Goal: Transaction & Acquisition: Obtain resource

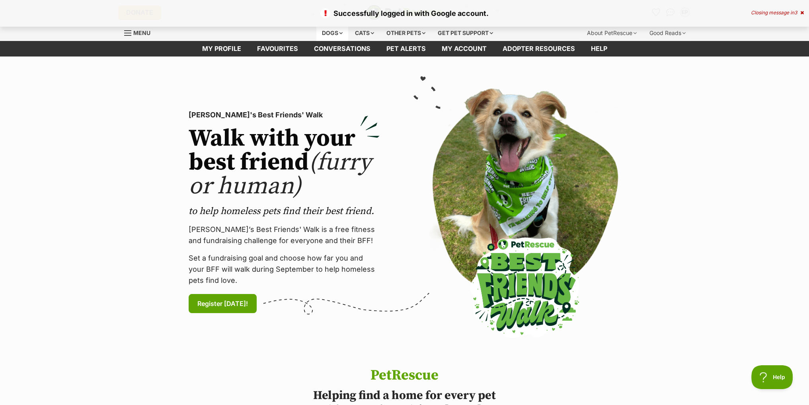
click at [335, 33] on div "Dogs" at bounding box center [332, 33] width 32 height 16
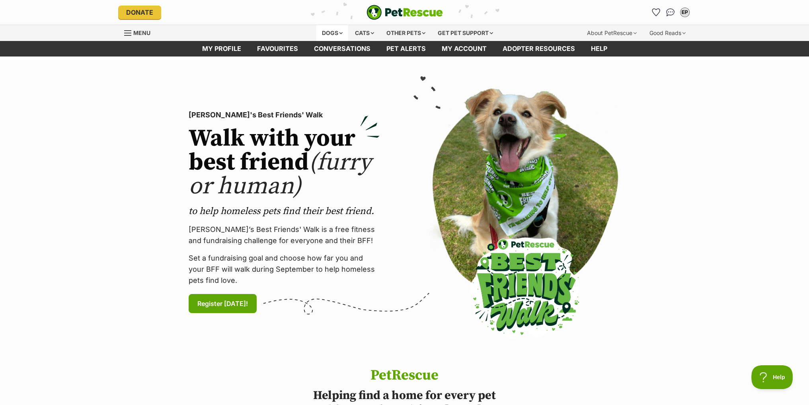
click at [330, 35] on div "Dogs" at bounding box center [332, 33] width 32 height 16
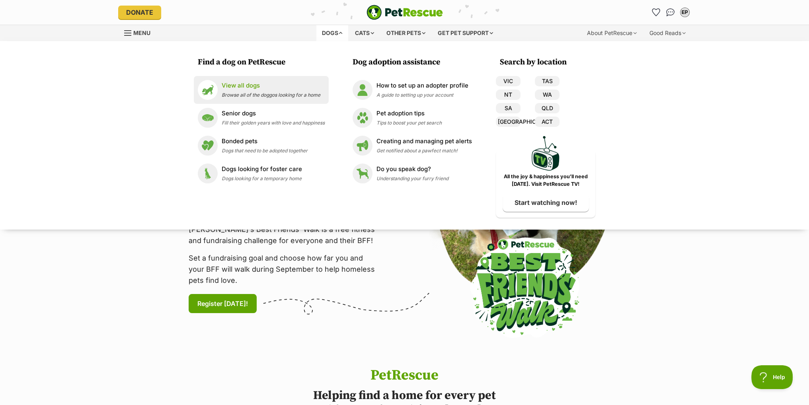
click at [250, 87] on p "View all dogs" at bounding box center [271, 85] width 99 height 9
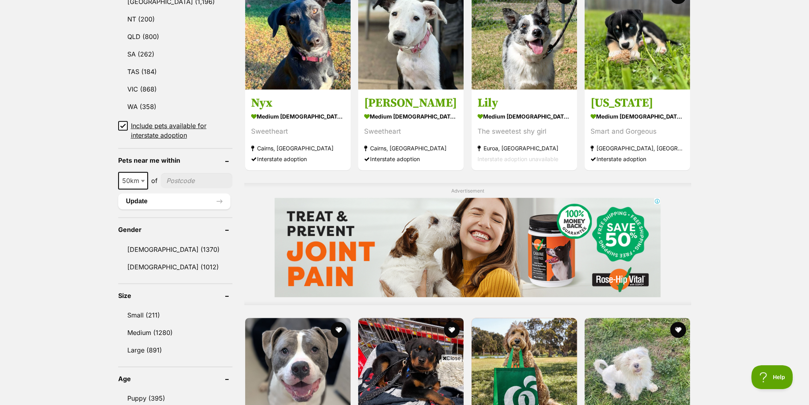
scroll to position [478, 0]
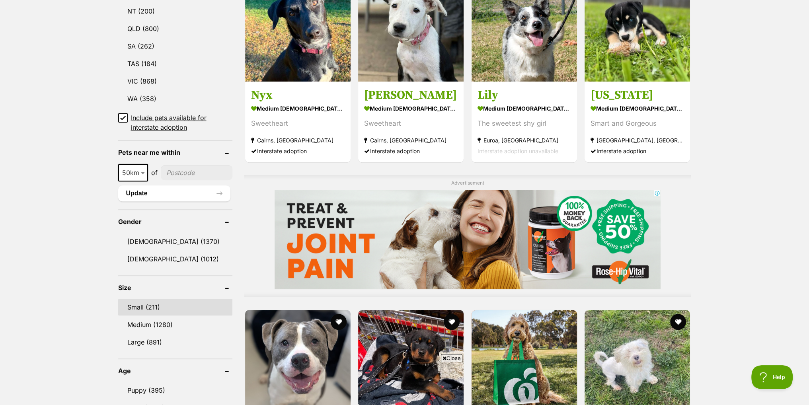
click at [135, 302] on link "Small (211)" at bounding box center [175, 307] width 115 height 17
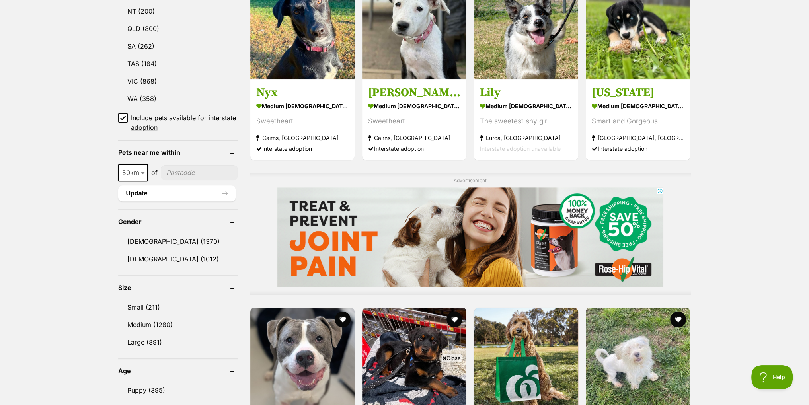
scroll to position [0, 0]
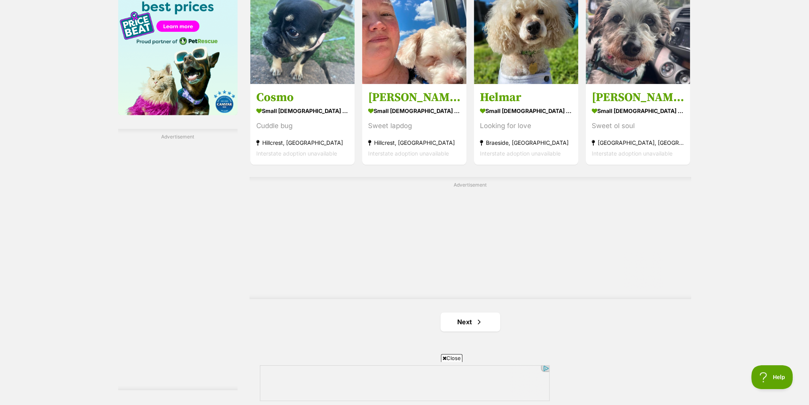
scroll to position [1314, 0]
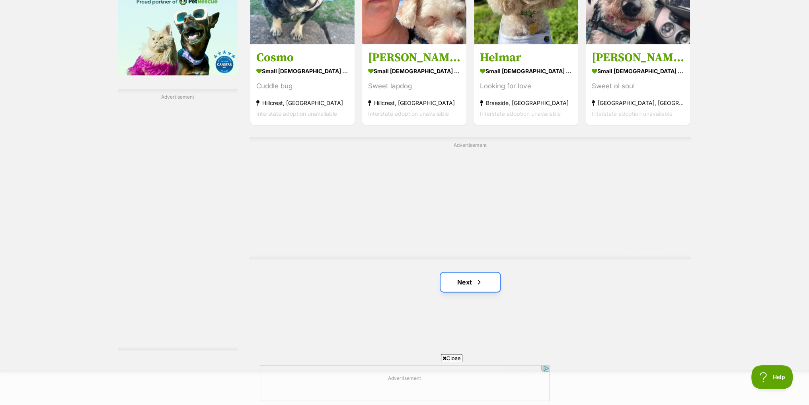
click at [471, 282] on link "Next" at bounding box center [471, 282] width 60 height 19
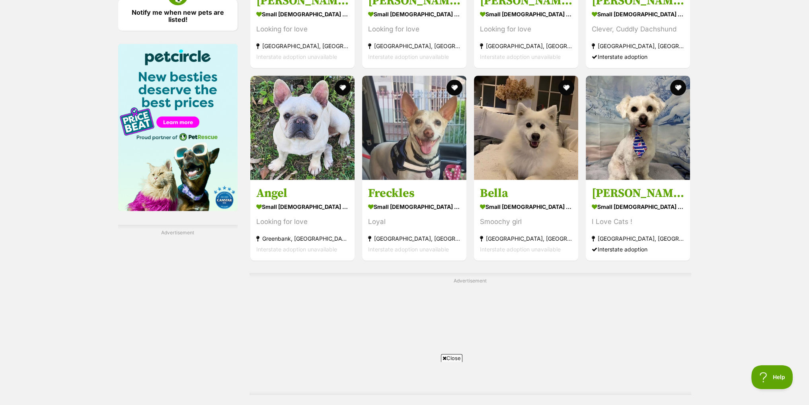
scroll to position [1314, 0]
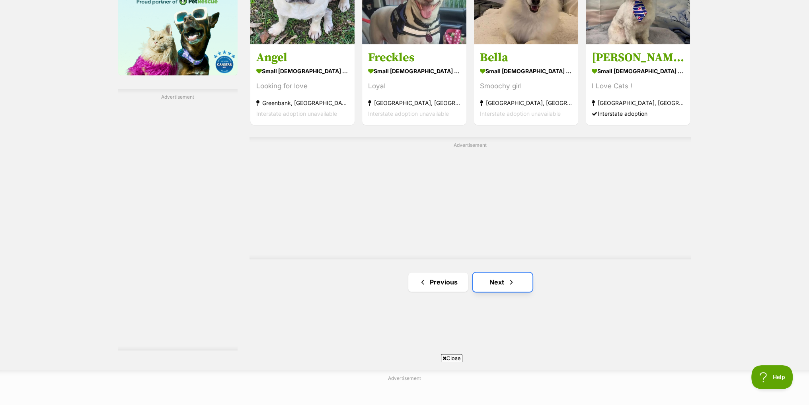
click at [506, 286] on link "Next" at bounding box center [503, 282] width 60 height 19
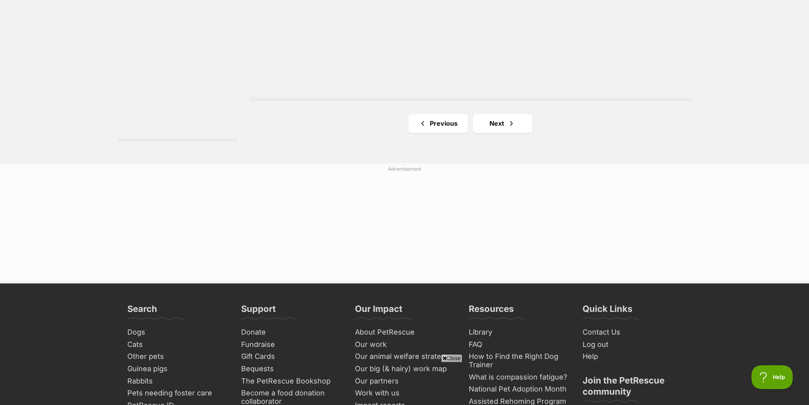
scroll to position [1463, 0]
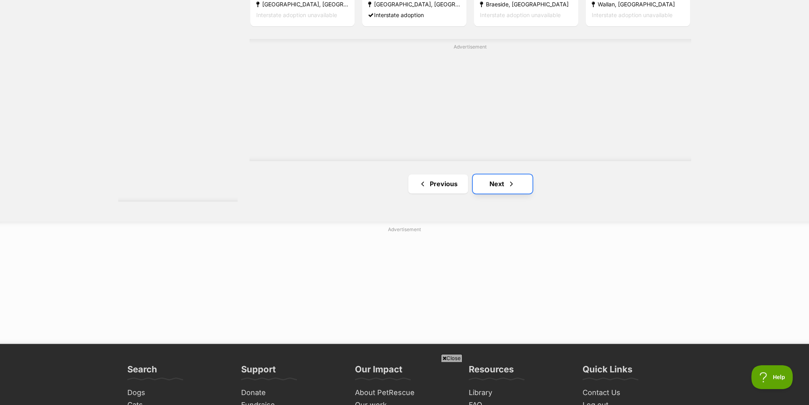
click at [504, 184] on link "Next" at bounding box center [503, 183] width 60 height 19
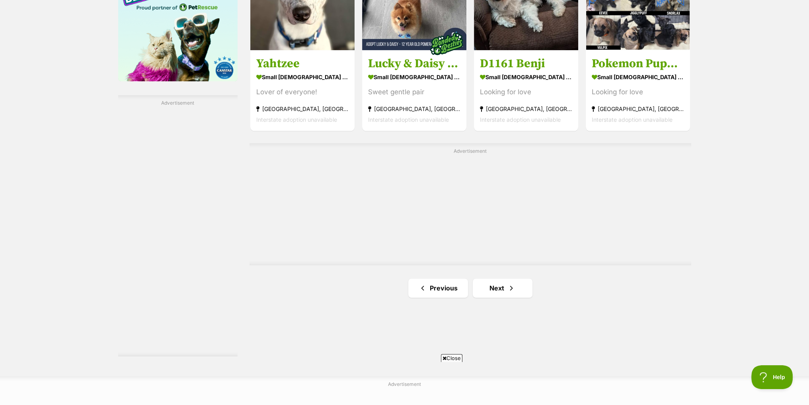
scroll to position [1433, 0]
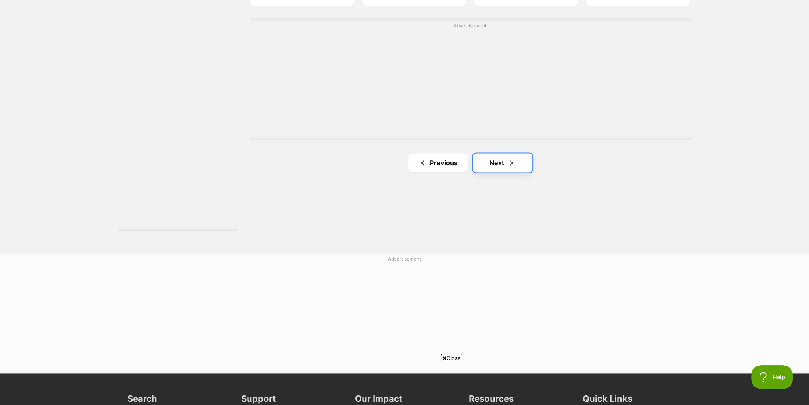
click at [513, 160] on span "Next page" at bounding box center [512, 163] width 8 height 10
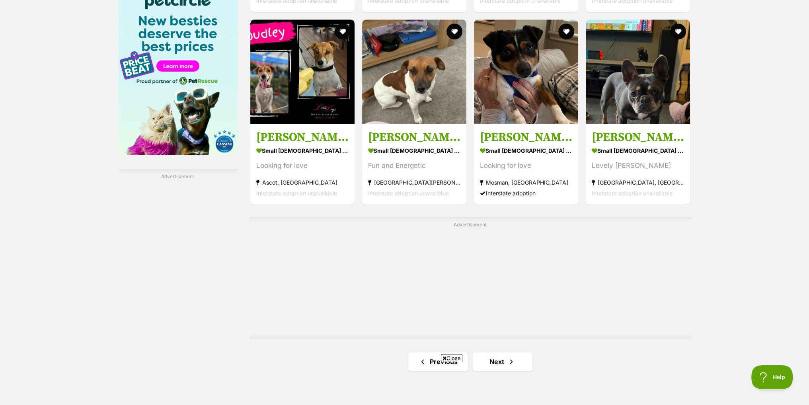
scroll to position [1393, 0]
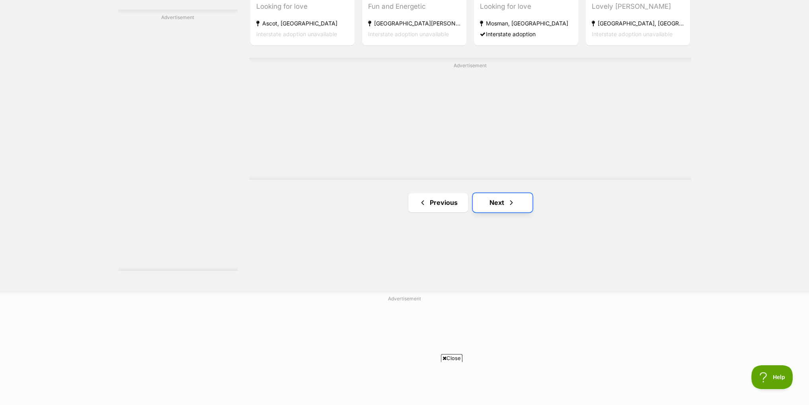
click at [526, 209] on link "Next" at bounding box center [503, 202] width 60 height 19
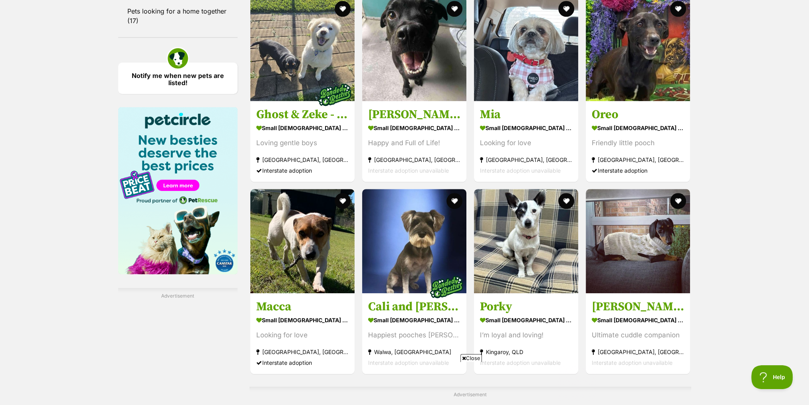
scroll to position [1354, 0]
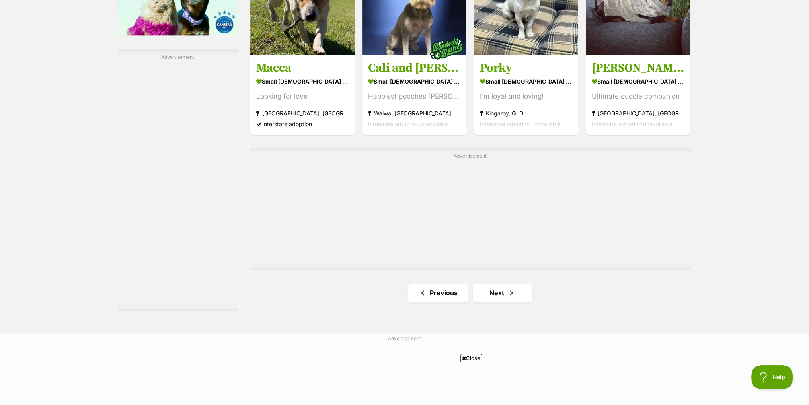
click at [518, 296] on link "Next" at bounding box center [503, 292] width 60 height 19
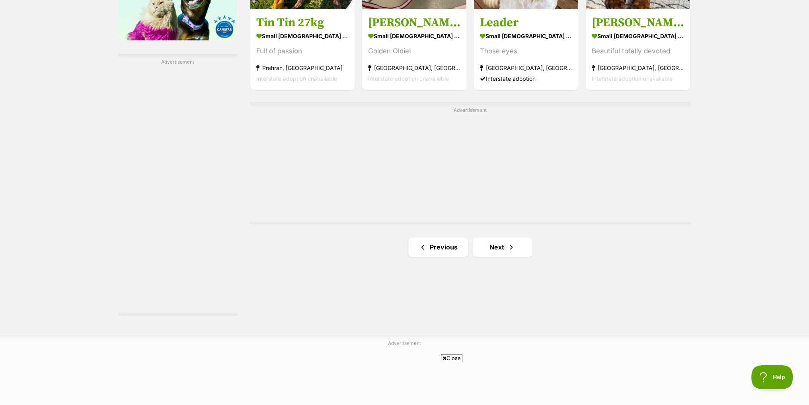
scroll to position [1393, 0]
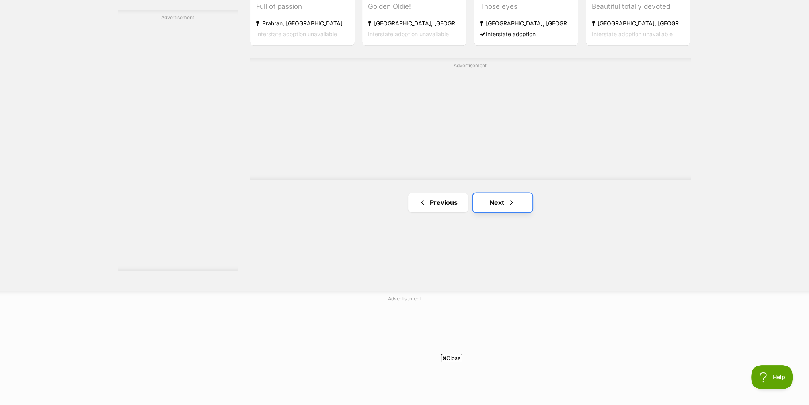
click at [481, 201] on link "Next" at bounding box center [503, 202] width 60 height 19
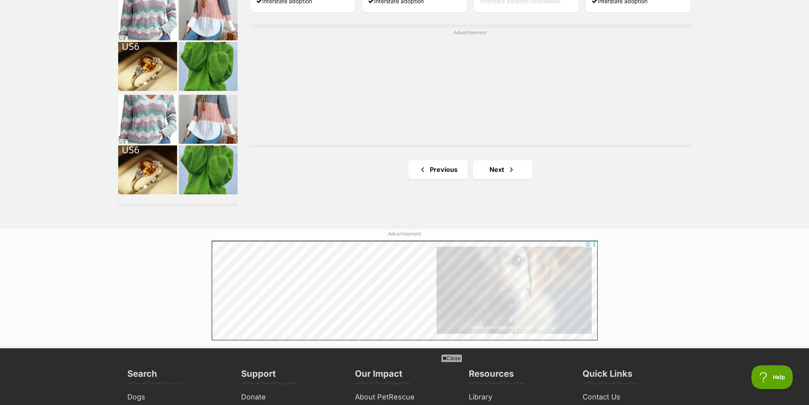
scroll to position [1433, 0]
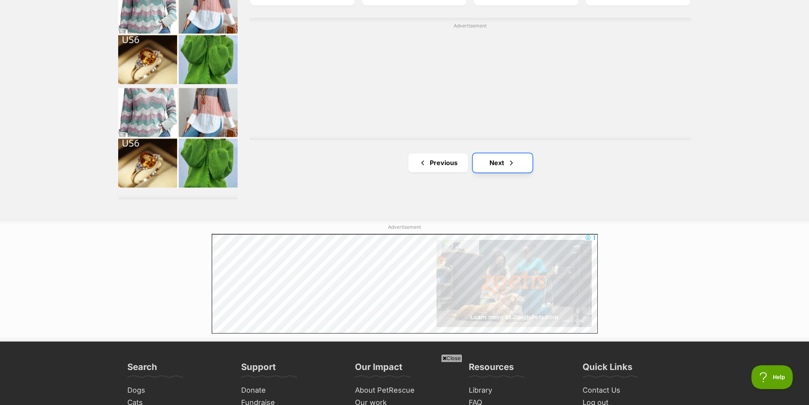
click at [518, 168] on link "Next" at bounding box center [503, 162] width 60 height 19
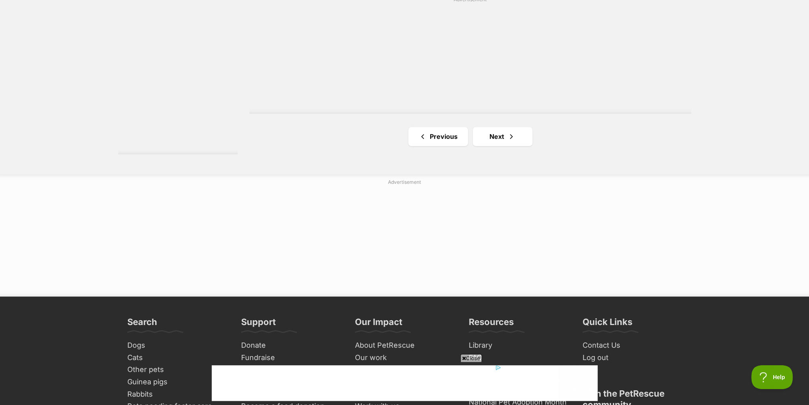
scroll to position [1553, 0]
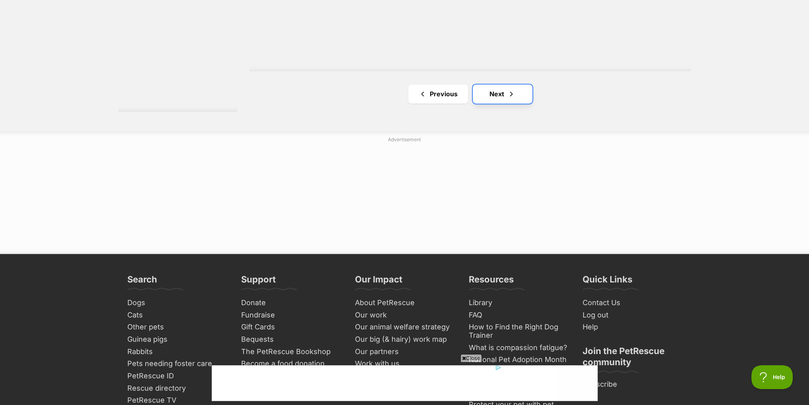
click at [492, 93] on link "Next" at bounding box center [503, 93] width 60 height 19
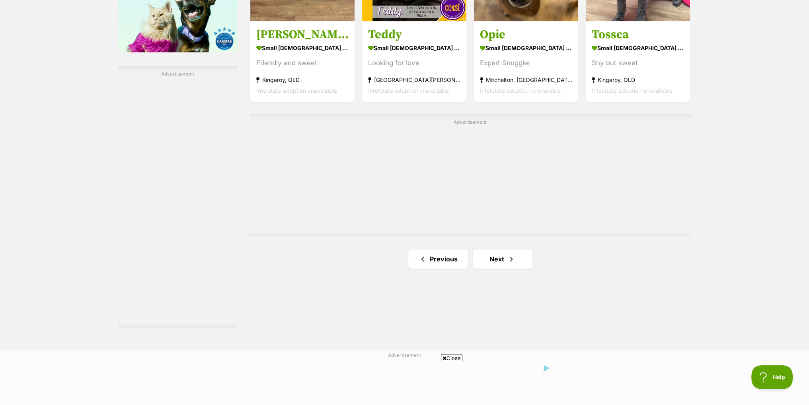
scroll to position [1354, 0]
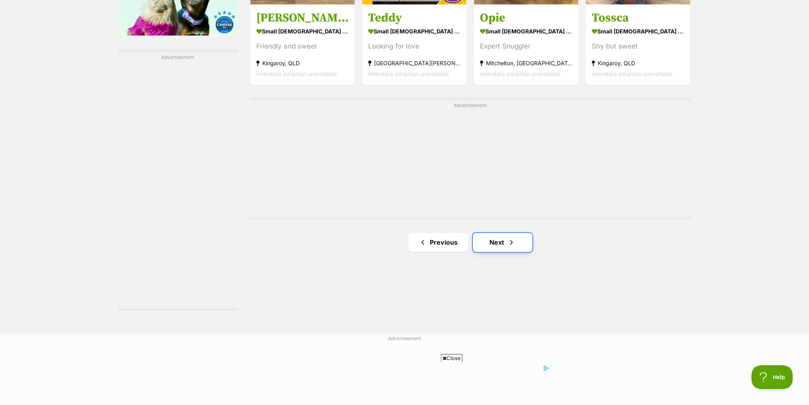
click at [529, 240] on link "Next" at bounding box center [503, 242] width 60 height 19
